Goal: Check status: Check status

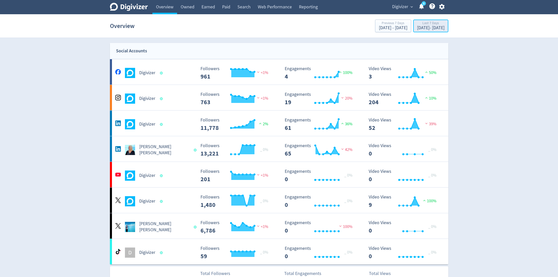
click at [417, 29] on div "[DATE] - [DATE]" at bounding box center [430, 28] width 27 height 5
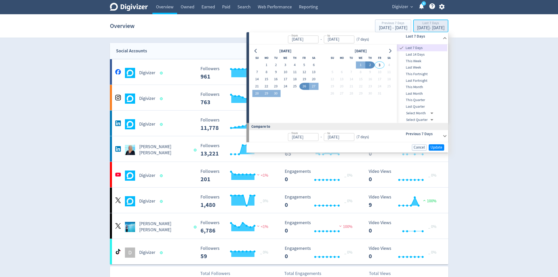
type input "[DATE]"
click at [265, 64] on button "1" at bounding box center [266, 65] width 9 height 7
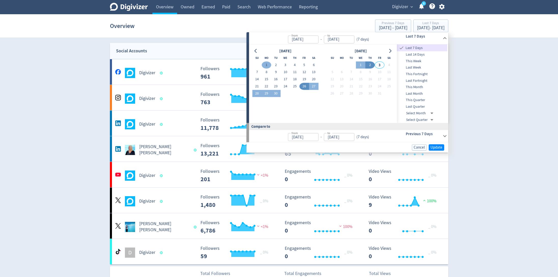
type input "[DATE]"
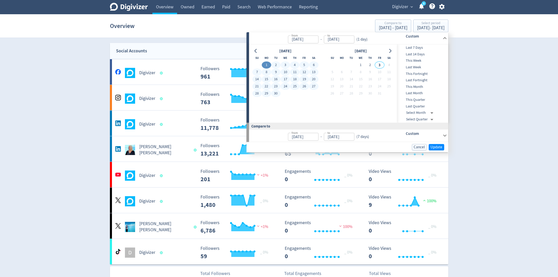
click at [278, 93] on button "30" at bounding box center [275, 93] width 9 height 7
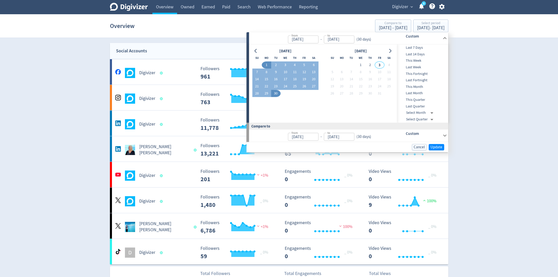
type input "[DATE]"
click at [433, 148] on span "Update" at bounding box center [437, 147] width 12 height 4
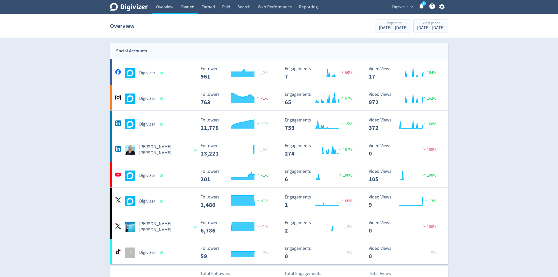
click at [187, 7] on link "Owned" at bounding box center [187, 7] width 21 height 14
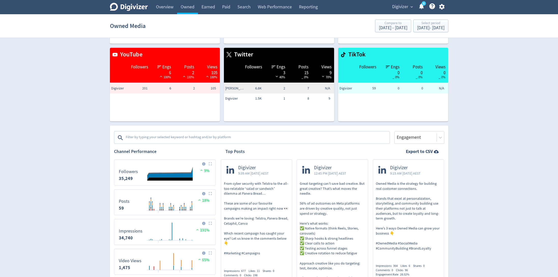
scroll to position [74, 0]
